Goal: Task Accomplishment & Management: Manage account settings

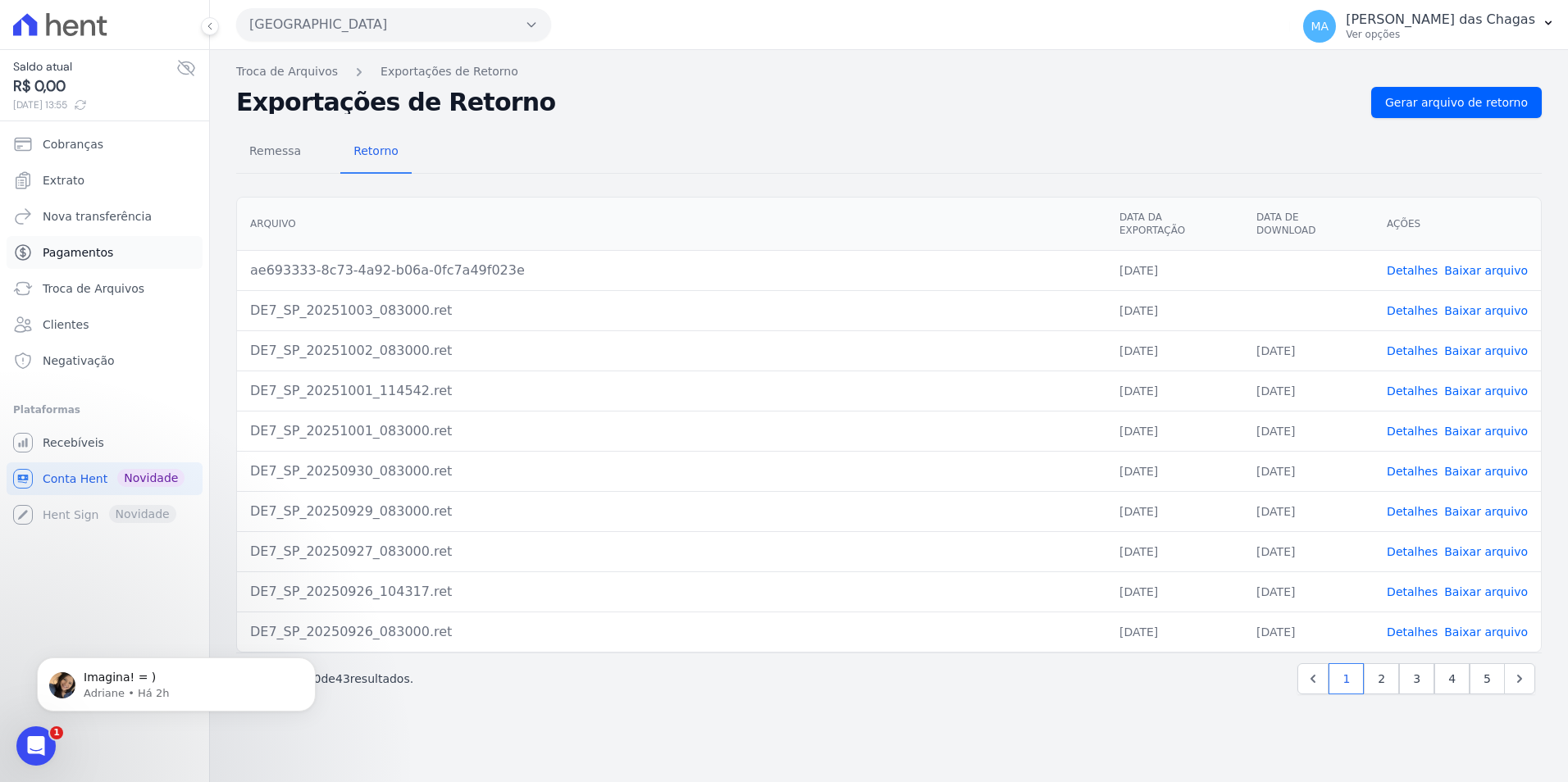
scroll to position [107, 0]
click at [79, 144] on span "Cobranças" at bounding box center [73, 143] width 61 height 16
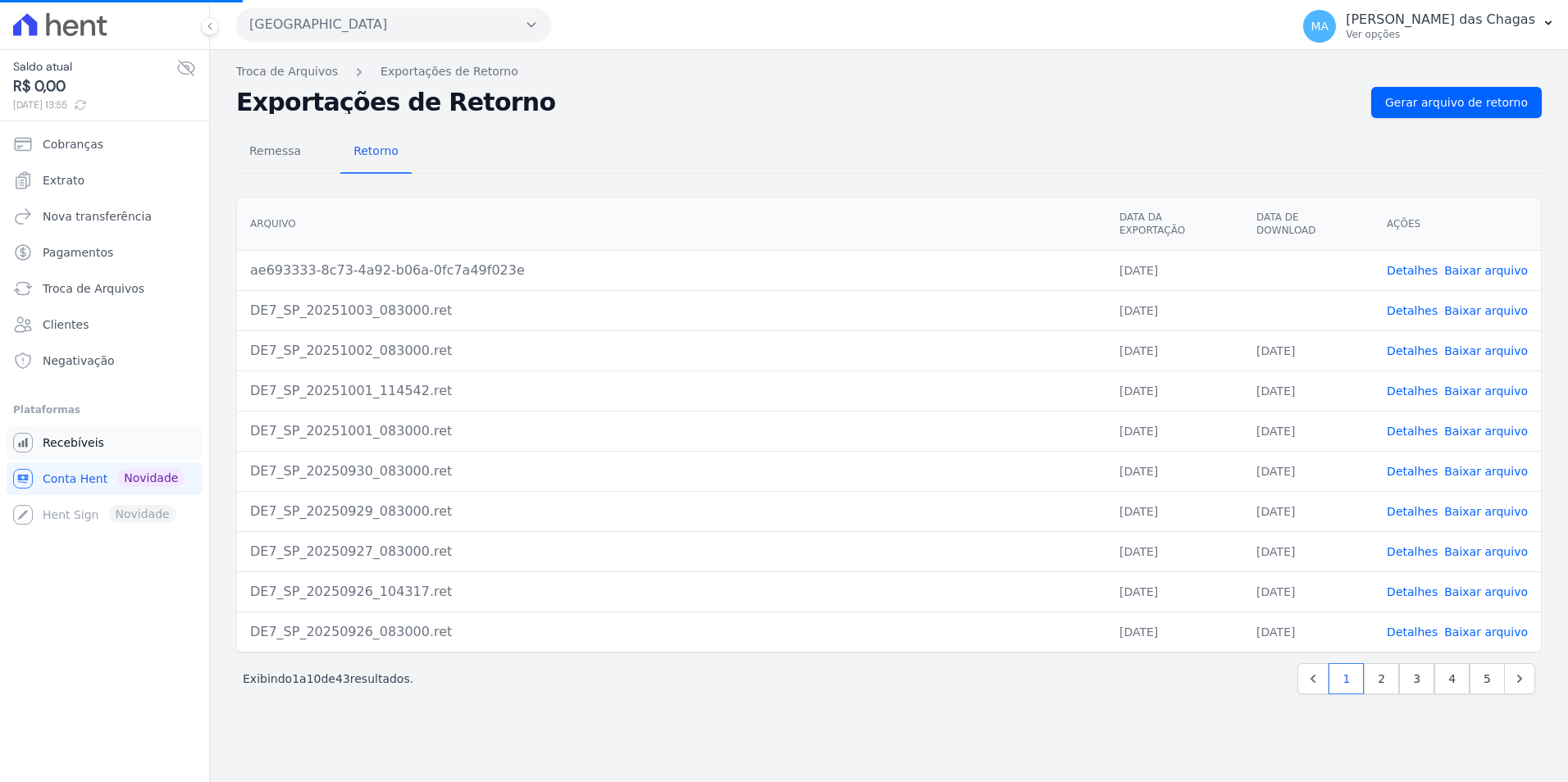
click at [84, 432] on link "Recebíveis" at bounding box center [105, 442] width 196 height 32
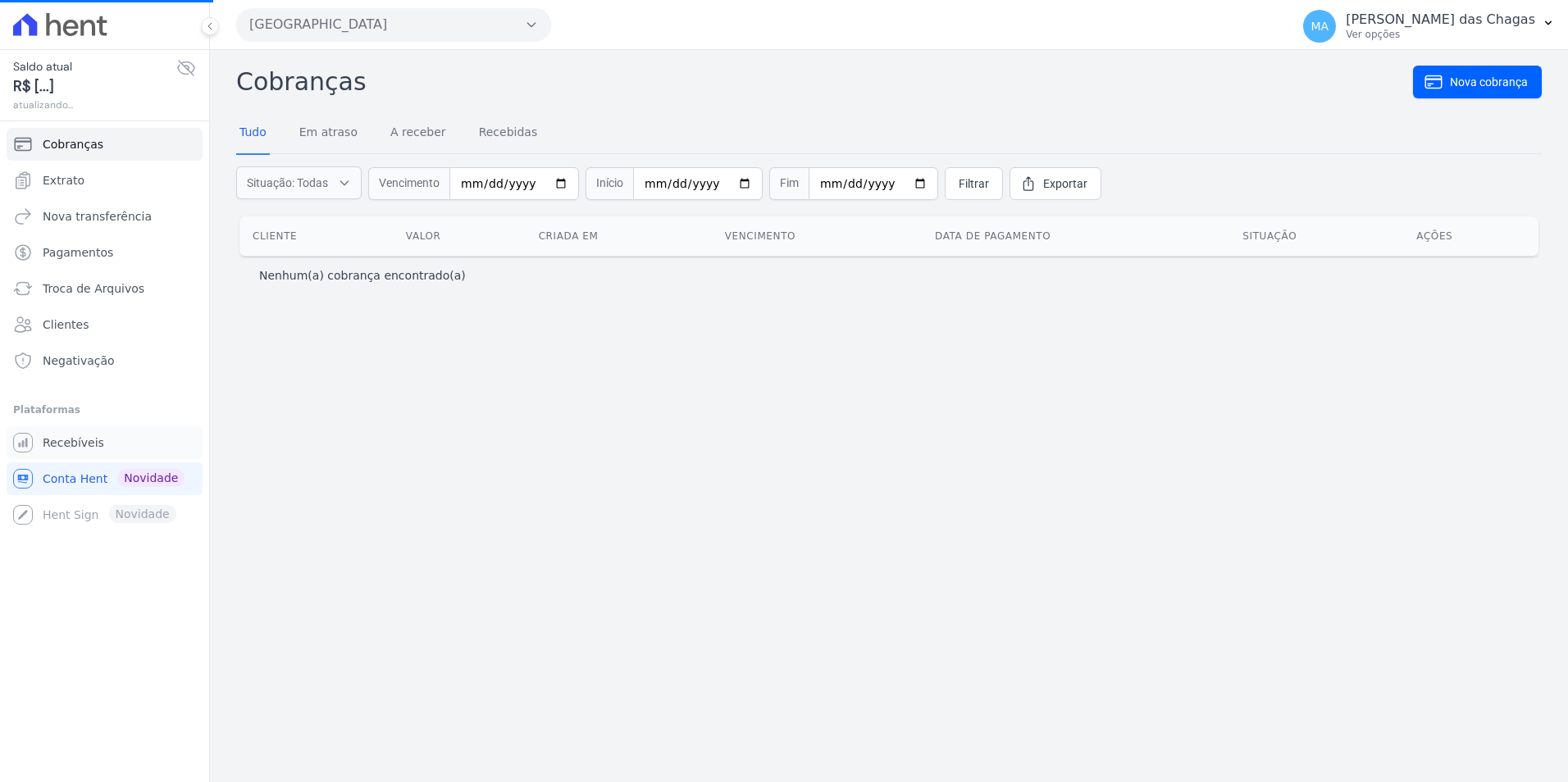
click at [80, 437] on span "Recebíveis" at bounding box center [73, 442] width 61 height 16
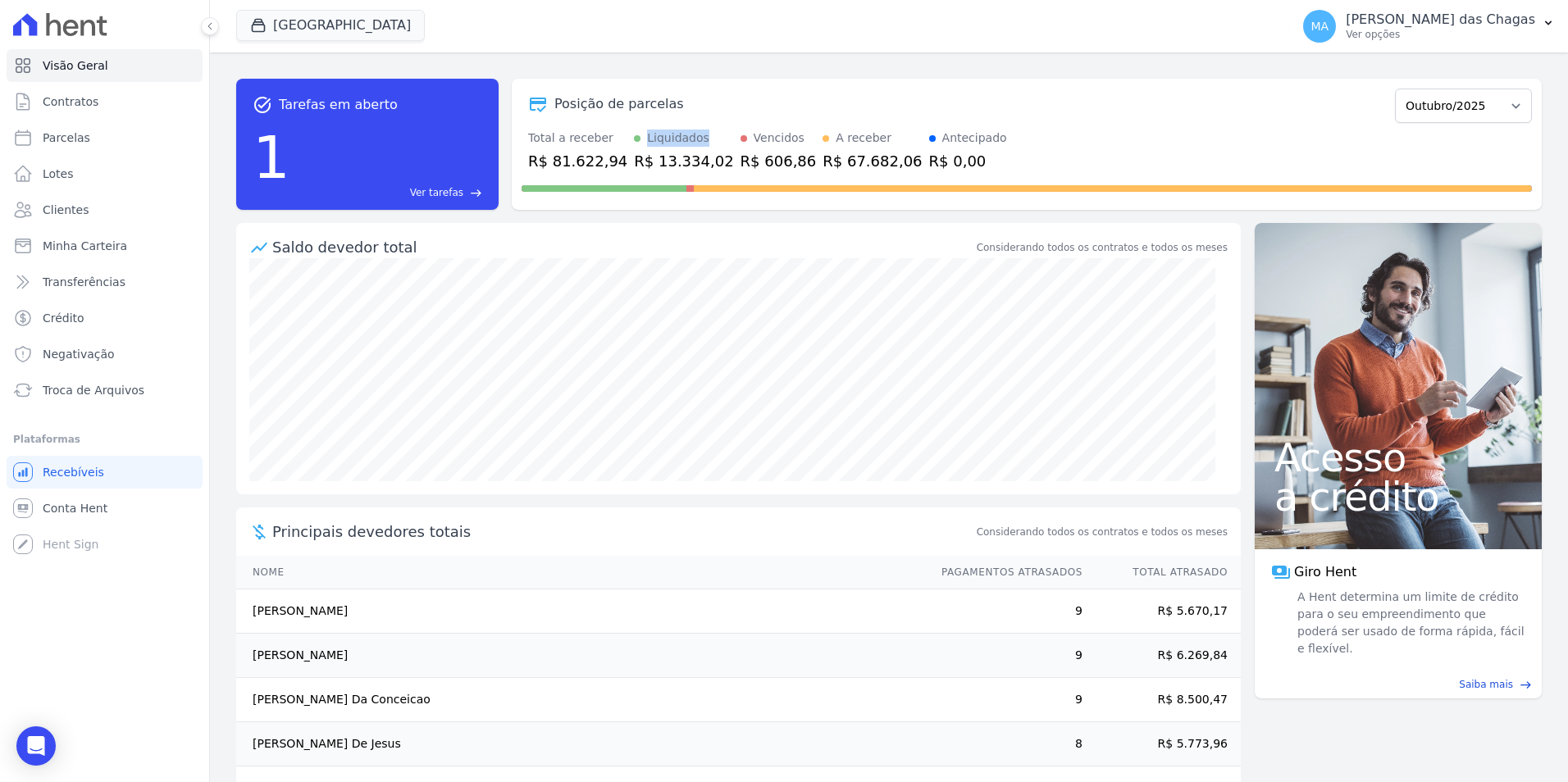
drag, startPoint x: 627, startPoint y: 138, endPoint x: 692, endPoint y: 142, distance: 65.1
click at [692, 142] on div "Liquidados" at bounding box center [683, 138] width 99 height 17
drag, startPoint x: 692, startPoint y: 142, endPoint x: 769, endPoint y: 161, distance: 79.3
click at [769, 161] on div "R$ 606,86" at bounding box center [778, 161] width 76 height 22
click at [108, 274] on span "Transferências" at bounding box center [84, 282] width 83 height 16
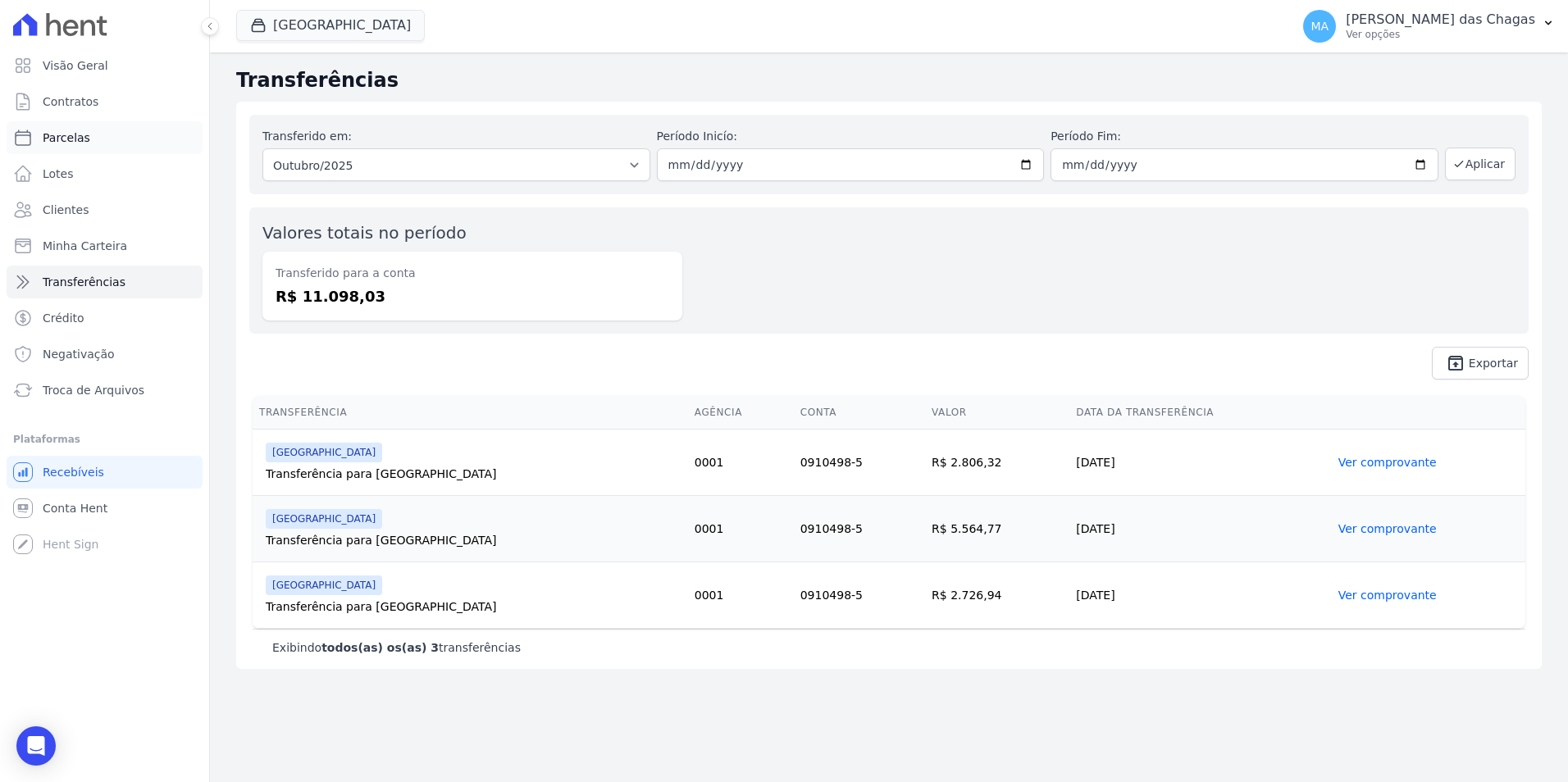
click at [85, 131] on span "Parcelas" at bounding box center [67, 137] width 48 height 16
select select
